Goal: Task Accomplishment & Management: Manage account settings

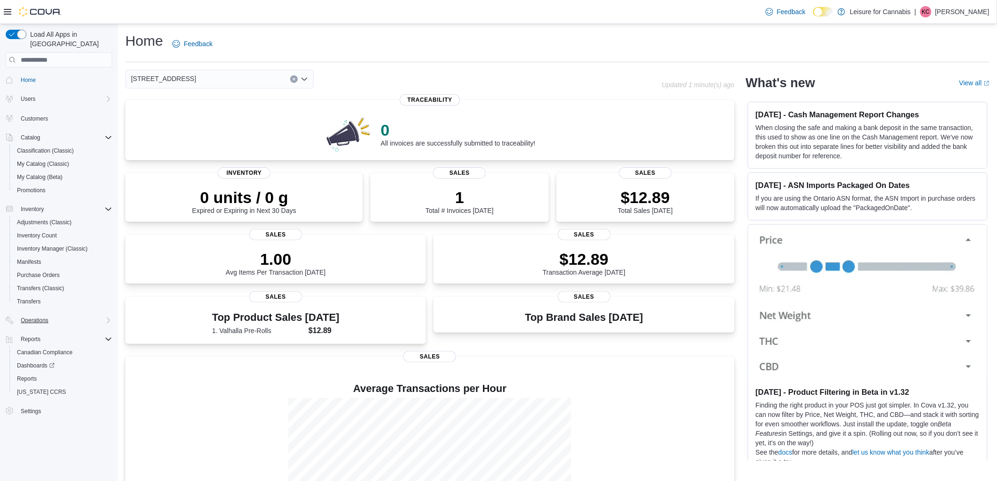
click at [55, 315] on div "Operations" at bounding box center [64, 320] width 95 height 11
click at [52, 330] on span "Cash Management" at bounding box center [41, 334] width 48 height 8
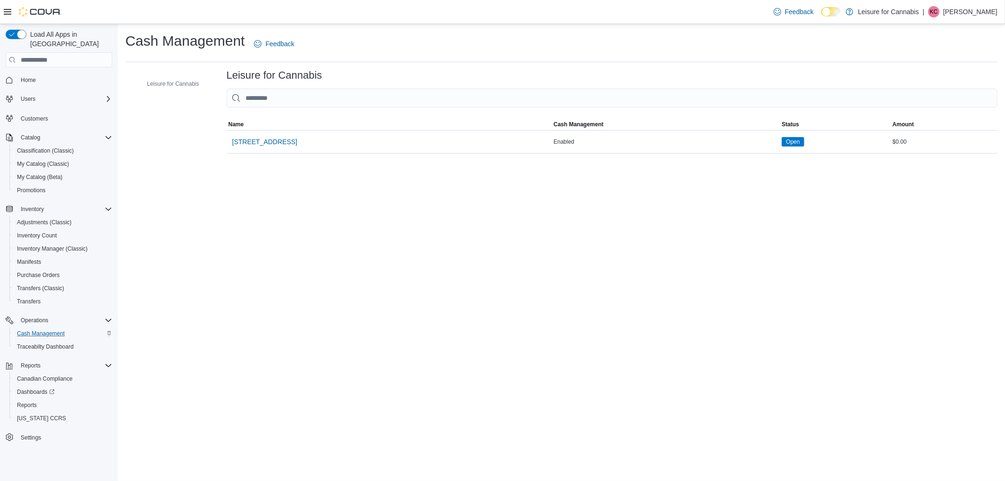
click at [699, 117] on div at bounding box center [612, 112] width 771 height 11
click at [274, 140] on span "[STREET_ADDRESS]" at bounding box center [264, 141] width 65 height 9
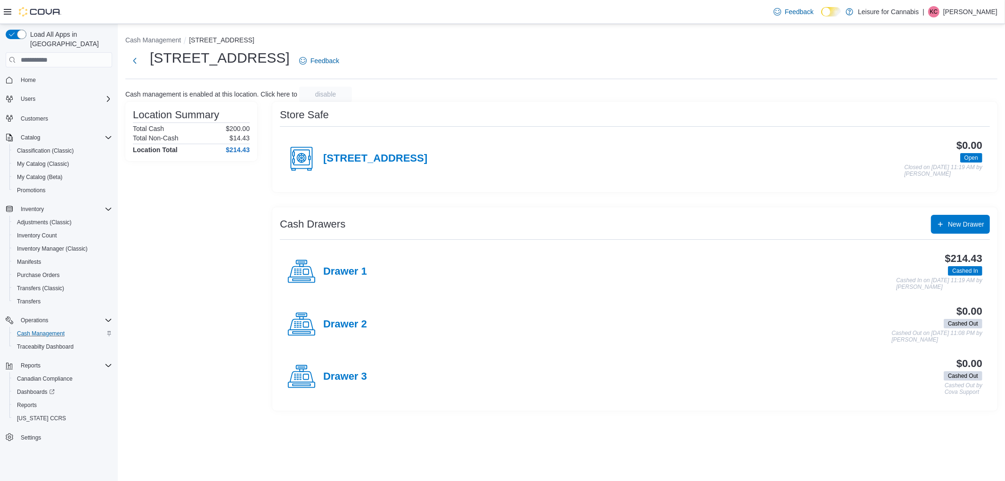
click at [342, 268] on h4 "Drawer 1" at bounding box center [345, 272] width 44 height 12
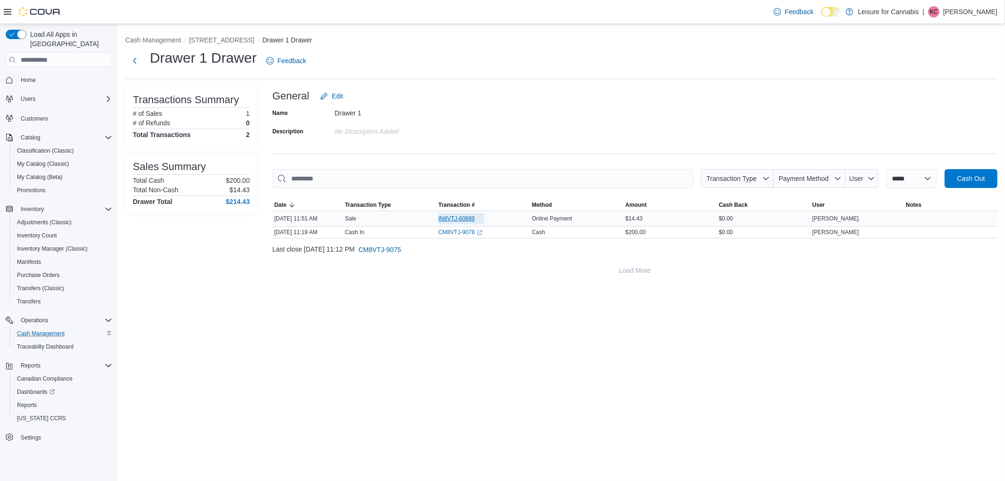
click at [458, 220] on span "IN8VTJ-60889" at bounding box center [456, 219] width 36 height 8
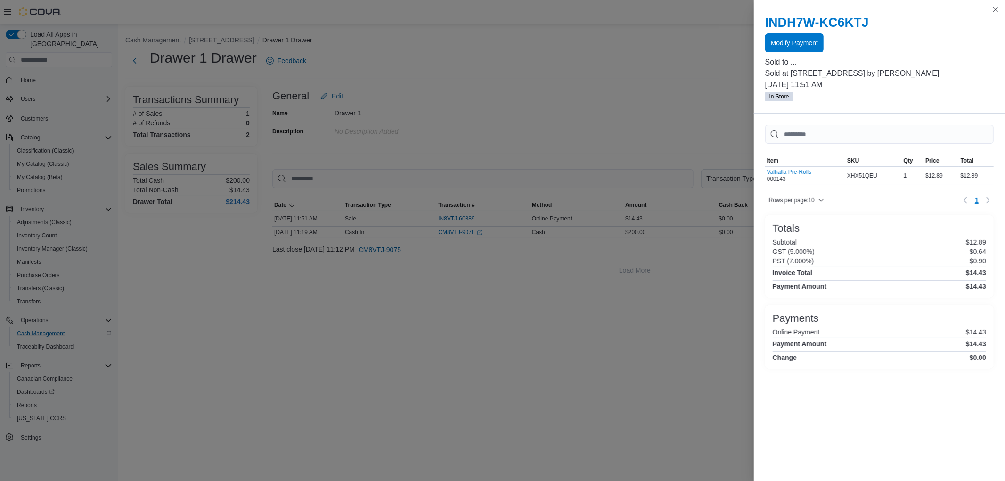
click at [794, 49] on span "Modify Payment" at bounding box center [794, 42] width 47 height 19
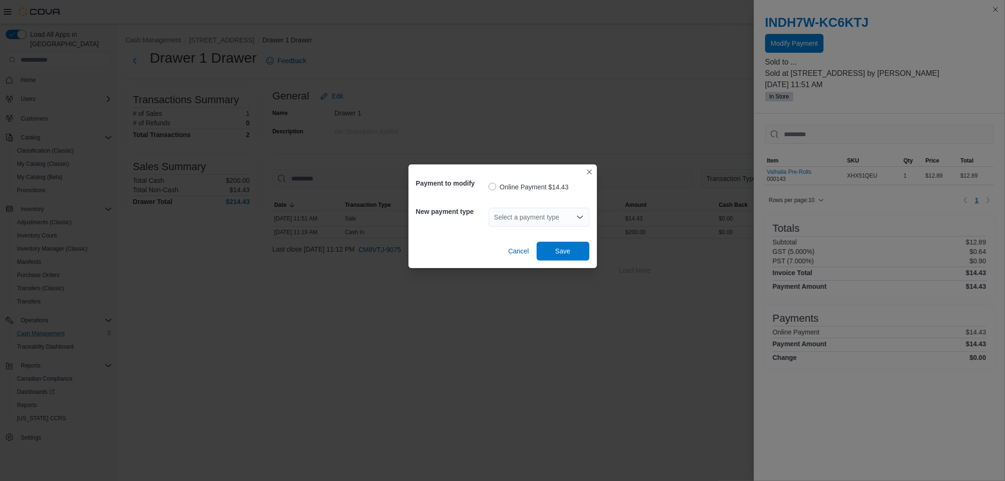
click at [571, 217] on div "Select a payment type" at bounding box center [539, 217] width 101 height 19
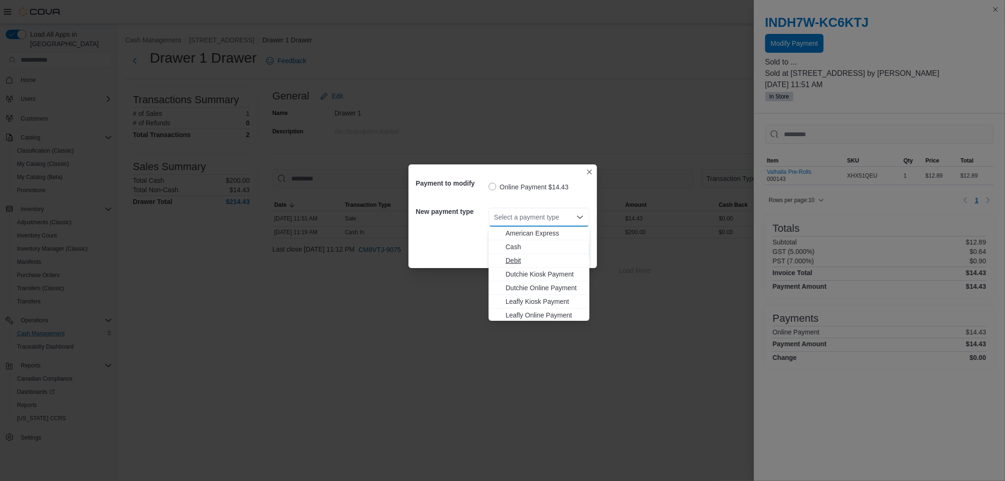
click at [549, 256] on span "Debit" at bounding box center [544, 260] width 78 height 9
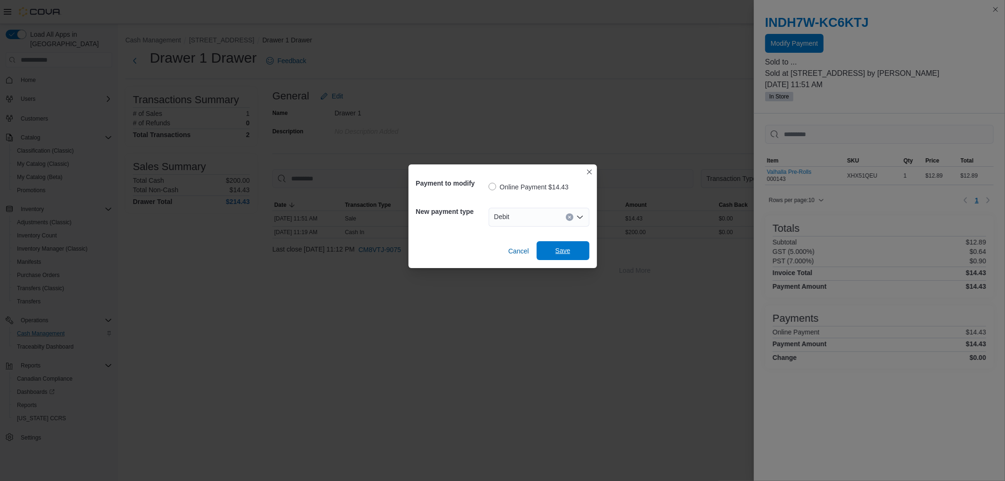
click at [569, 249] on span "Save" at bounding box center [562, 250] width 15 height 9
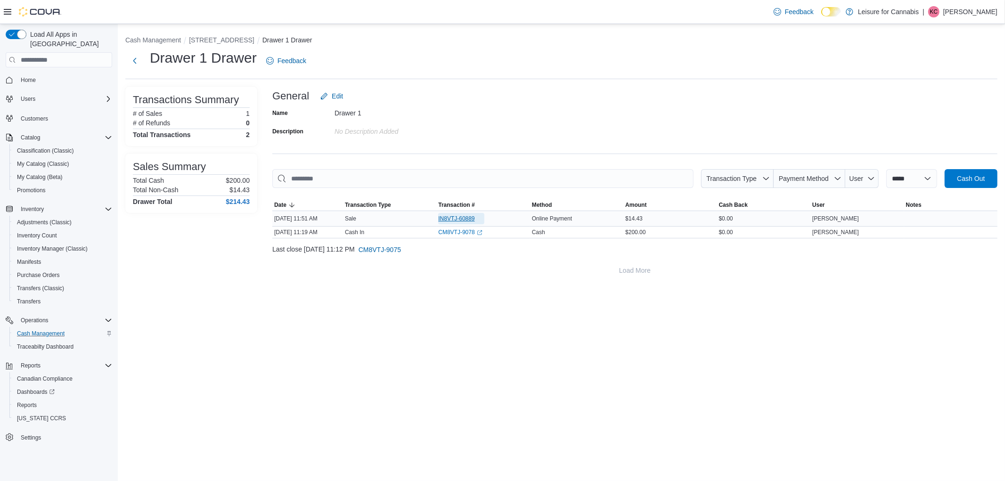
click at [464, 216] on span "IN8VTJ-60889" at bounding box center [456, 219] width 36 height 8
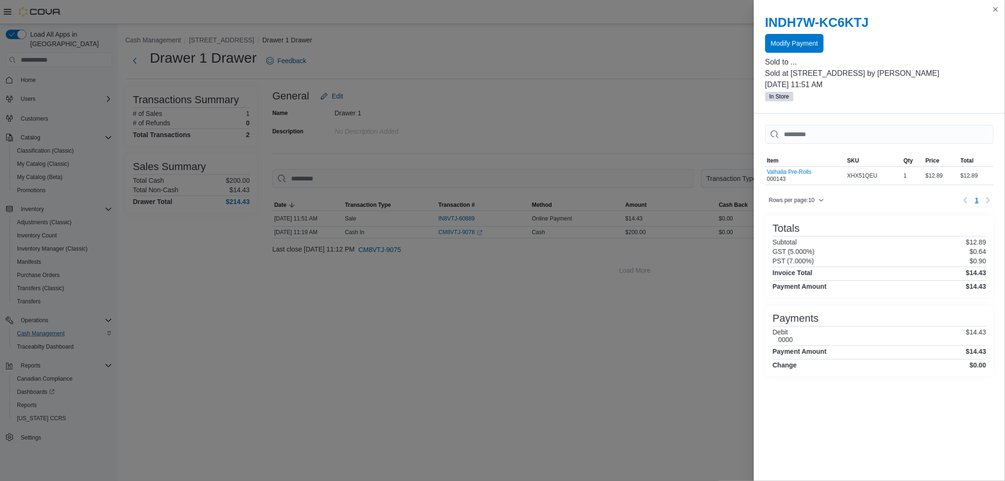
drag, startPoint x: 826, startPoint y: 69, endPoint x: 812, endPoint y: 53, distance: 21.4
click at [814, 57] on div "INDH7W-KC6KTJ Modify Payment Sold to ... Sold at [STREET_ADDRESS] by [PERSON_NA…" at bounding box center [879, 59] width 251 height 110
click at [805, 47] on span "Modify Payment" at bounding box center [794, 42] width 47 height 9
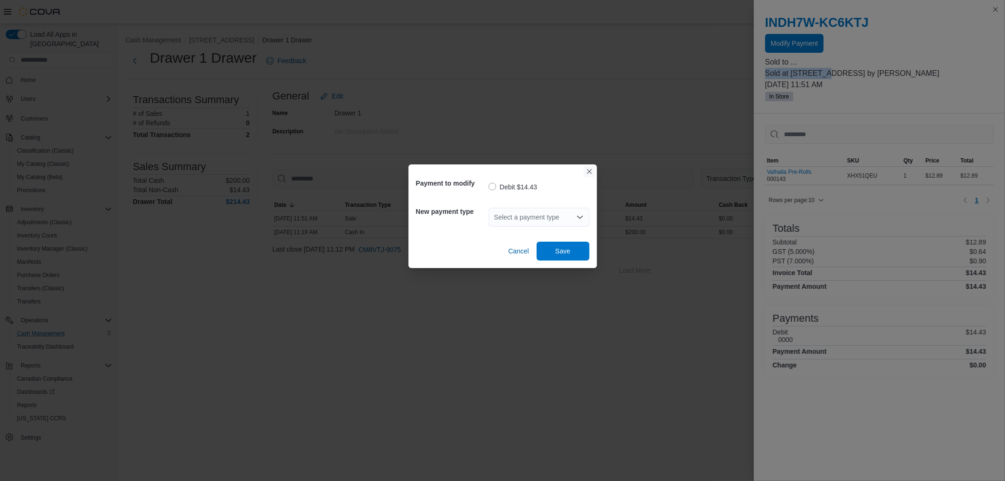
click at [592, 172] on button "Closes this modal window" at bounding box center [589, 171] width 11 height 11
